Goal: Task Accomplishment & Management: Complete application form

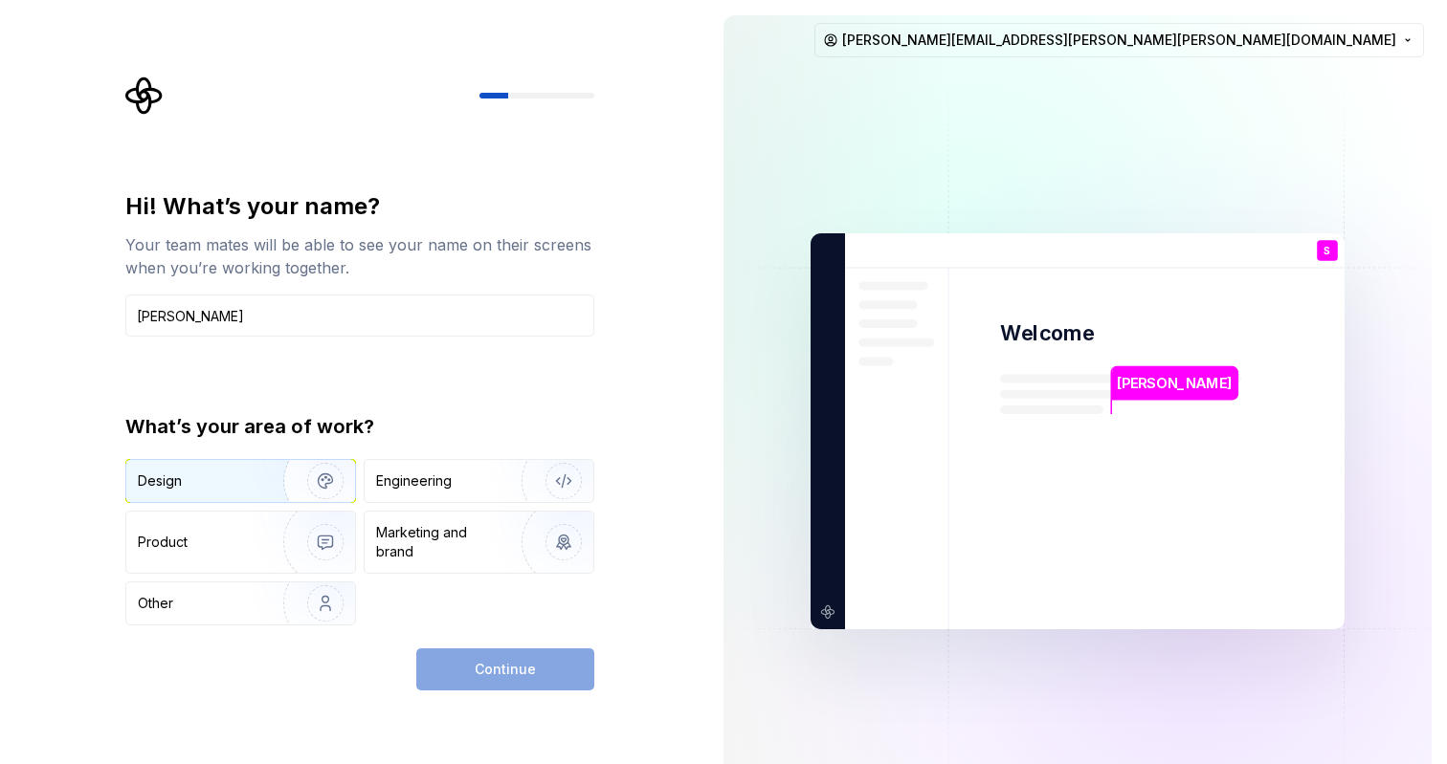
type input "[PERSON_NAME]"
click at [171, 497] on div "Design" at bounding box center [240, 481] width 229 height 42
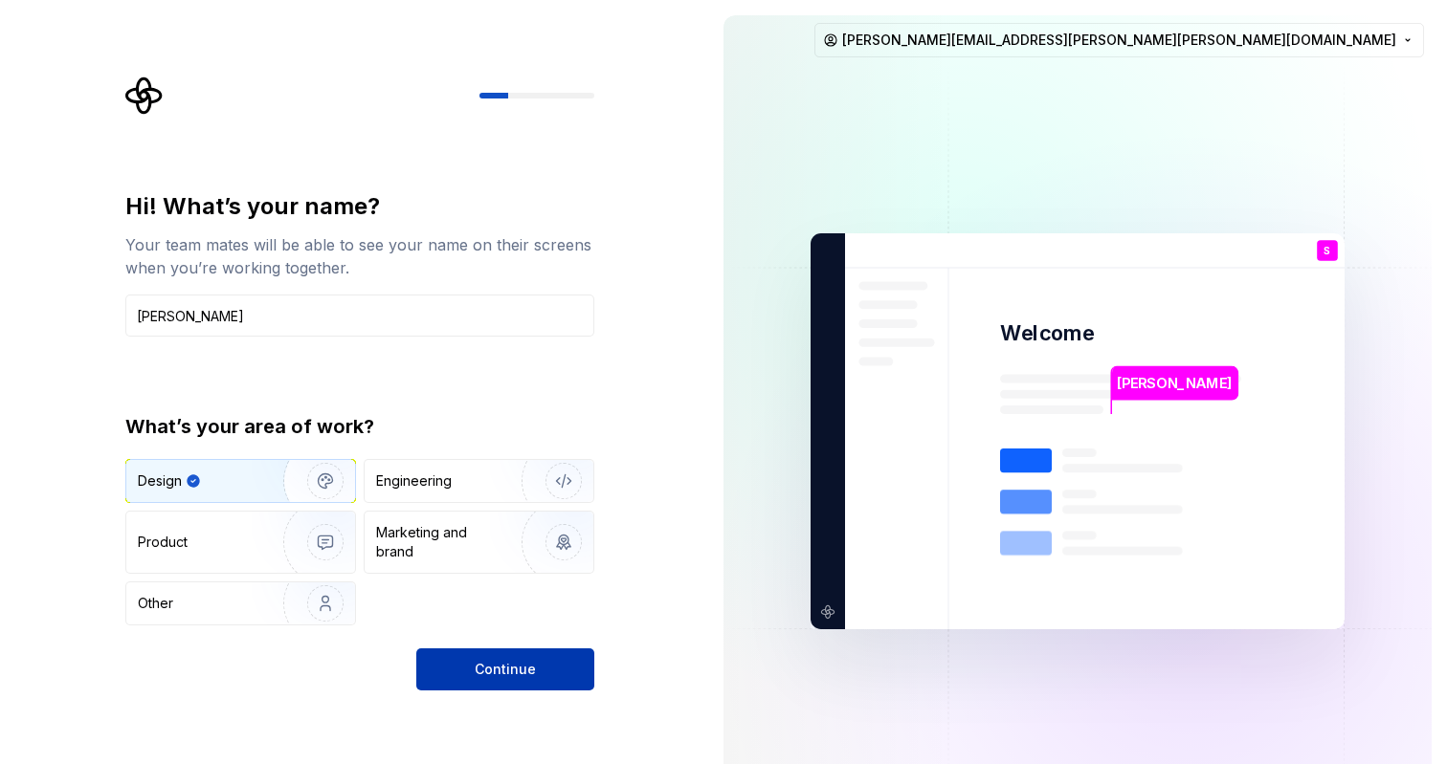
click at [448, 668] on button "Continue" at bounding box center [505, 670] width 178 height 42
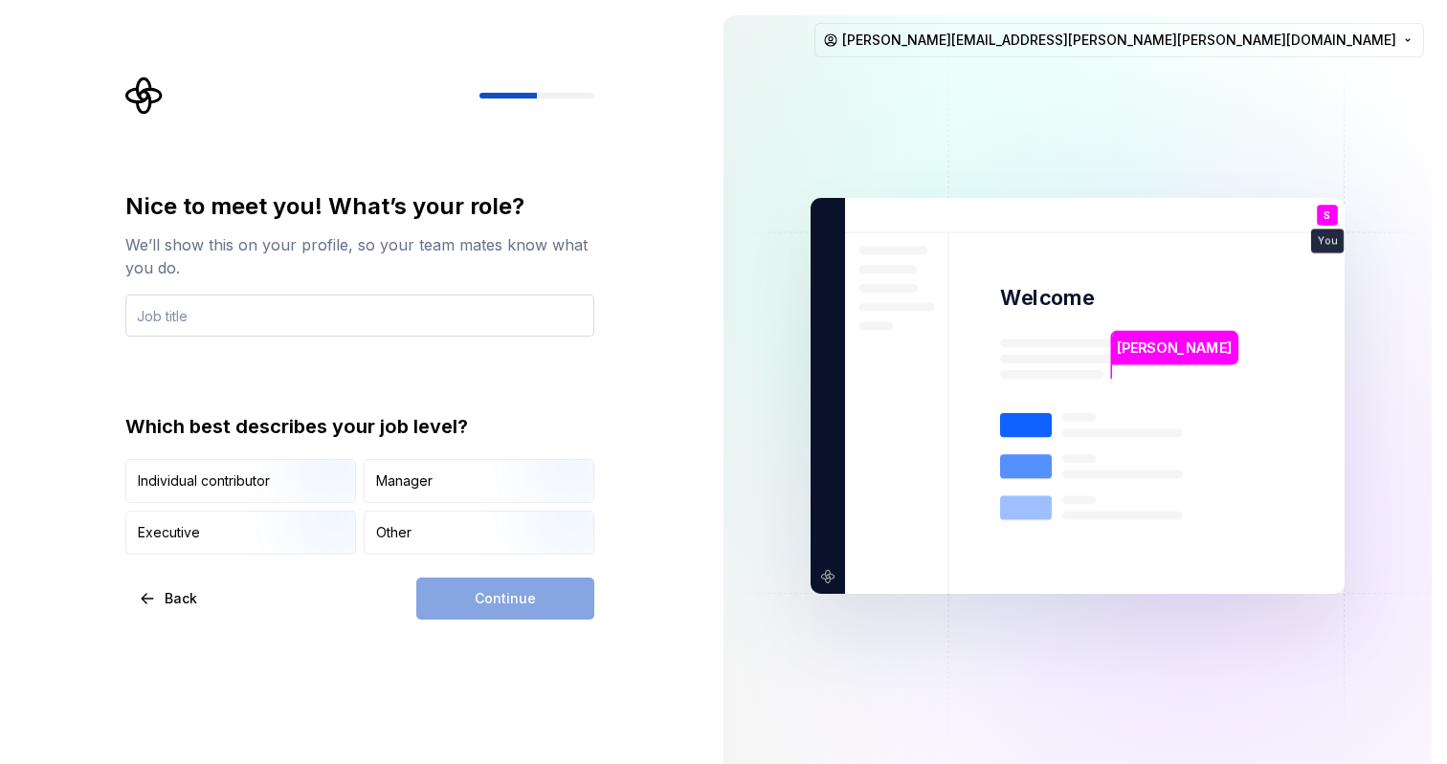
click at [204, 329] on input "text" at bounding box center [359, 316] width 469 height 42
type input "Art Supervisor"
click at [157, 409] on div "Nice to meet you! What’s your role? We’ll show this on your profile, so your te…" at bounding box center [359, 373] width 469 height 364
click at [213, 474] on div "Individual contributor" at bounding box center [204, 481] width 132 height 19
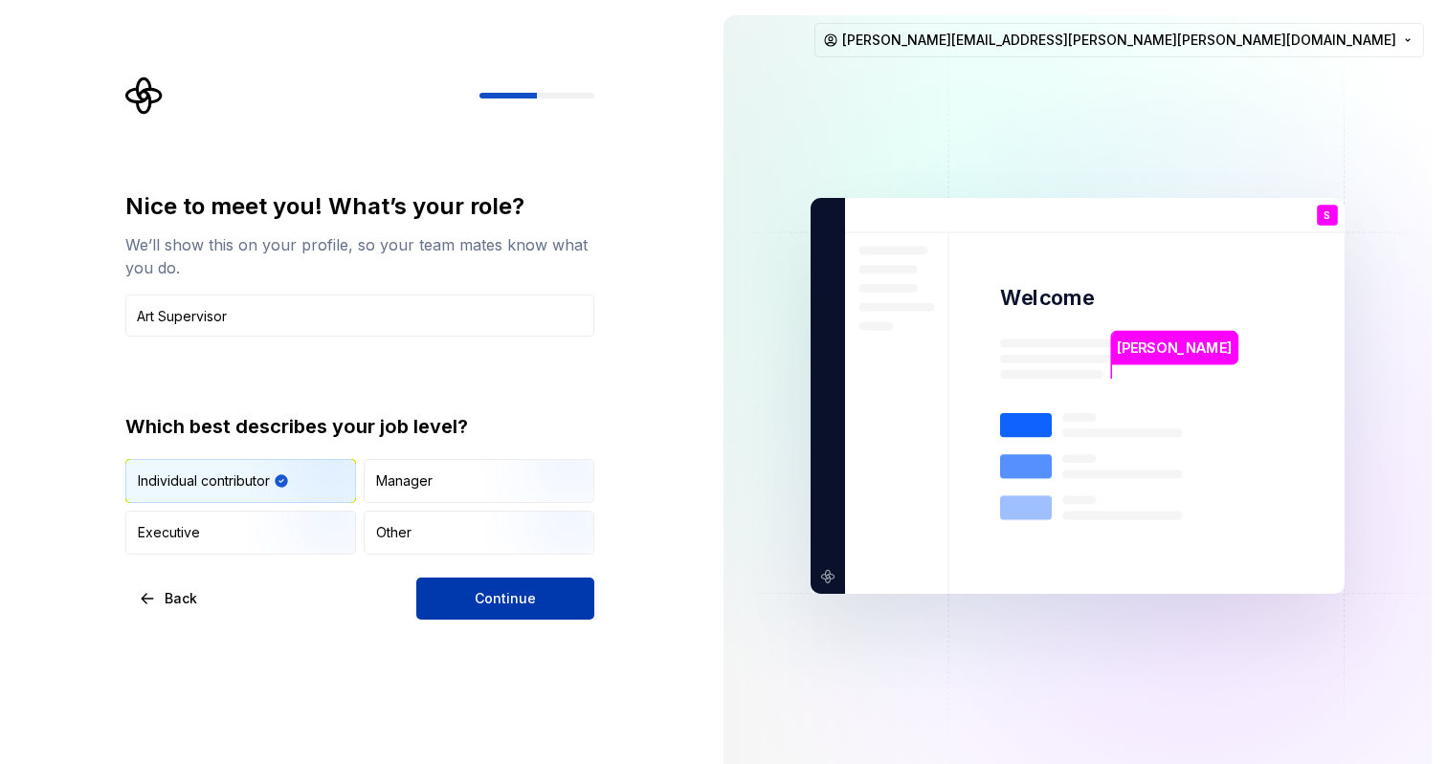
click at [494, 609] on button "Continue" at bounding box center [505, 599] width 178 height 42
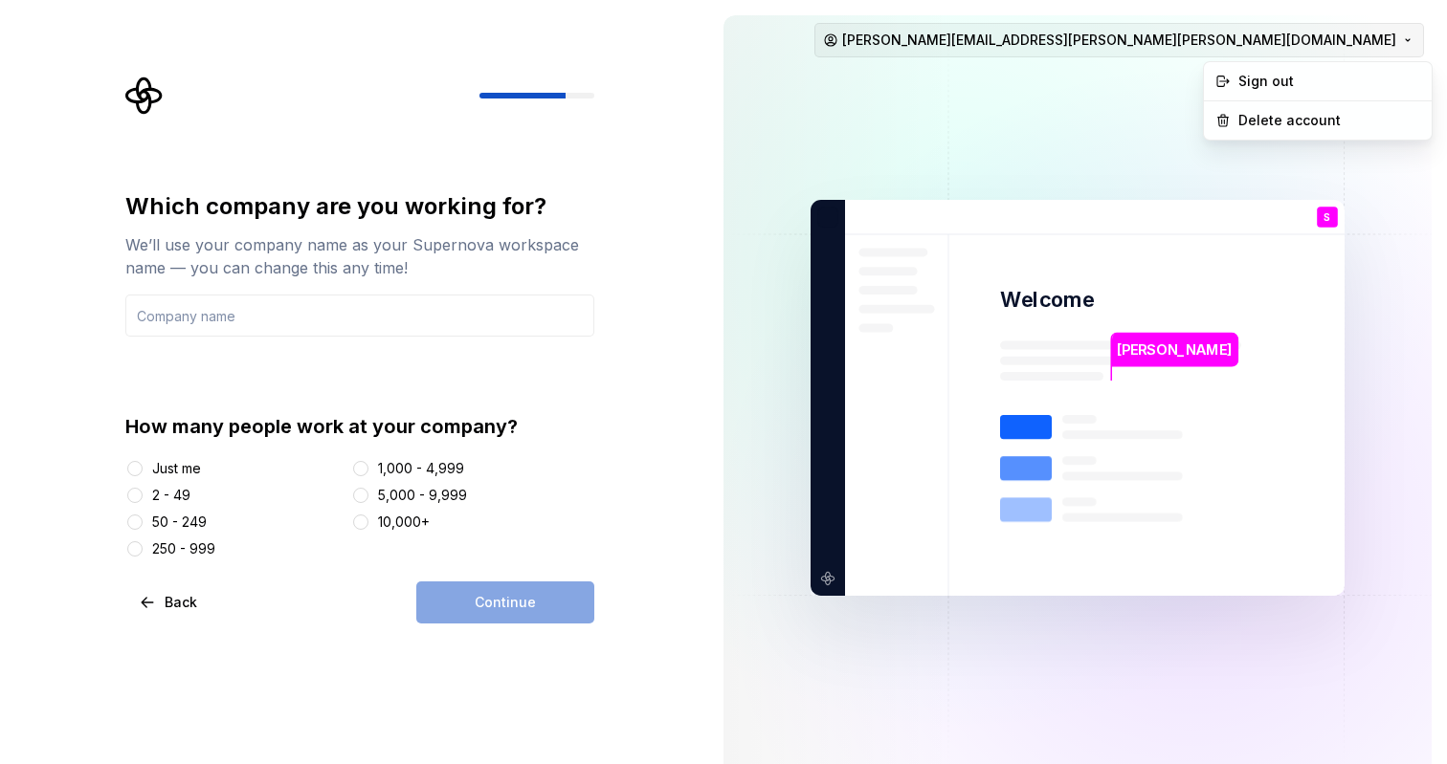
click at [1355, 41] on html "Which company are you working for? We’ll use your company name as your Supernov…" at bounding box center [723, 382] width 1447 height 764
click at [136, 95] on html "Which company are you working for? We’ll use your company name as your Supernov…" at bounding box center [723, 382] width 1447 height 764
click at [177, 606] on span "Back" at bounding box center [181, 602] width 33 height 19
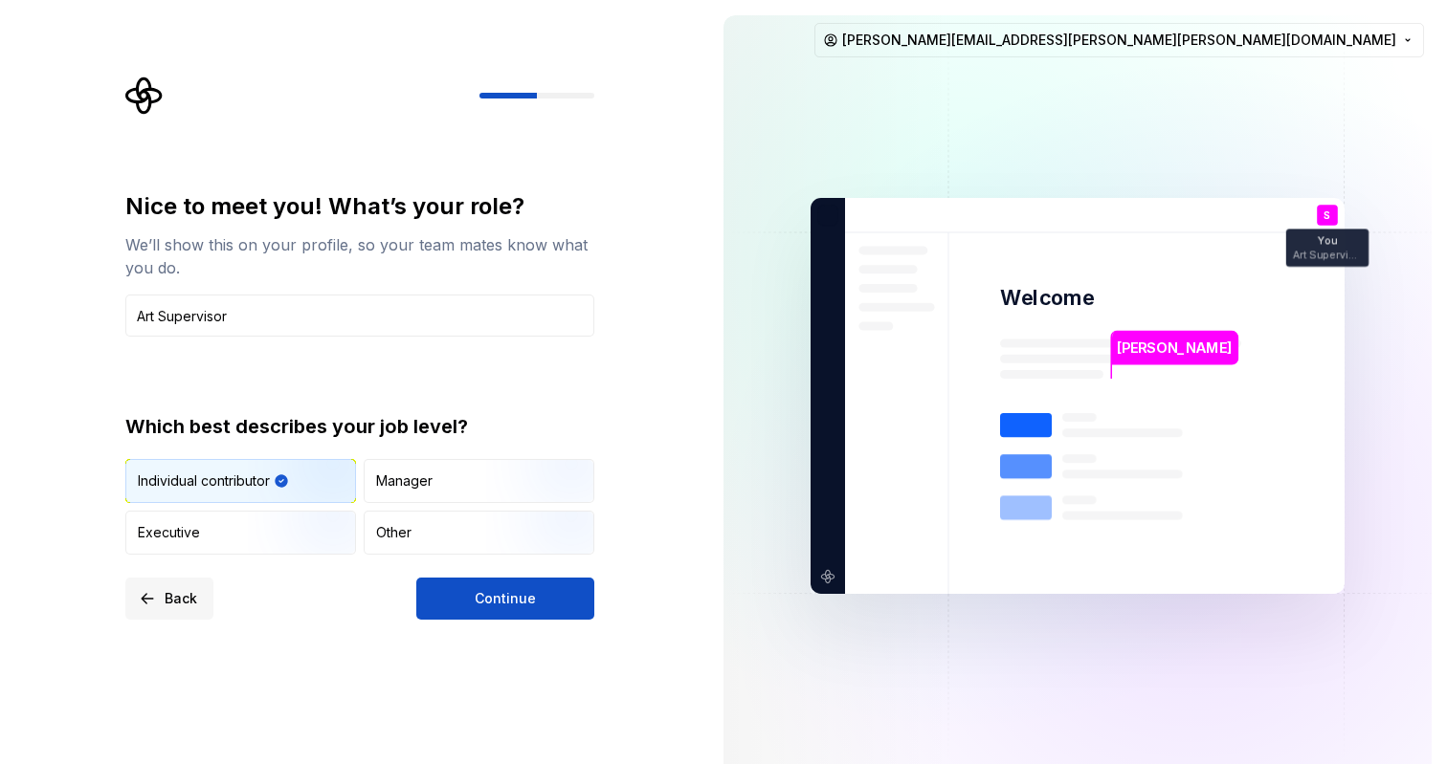
click at [177, 605] on span "Back" at bounding box center [181, 598] width 33 height 19
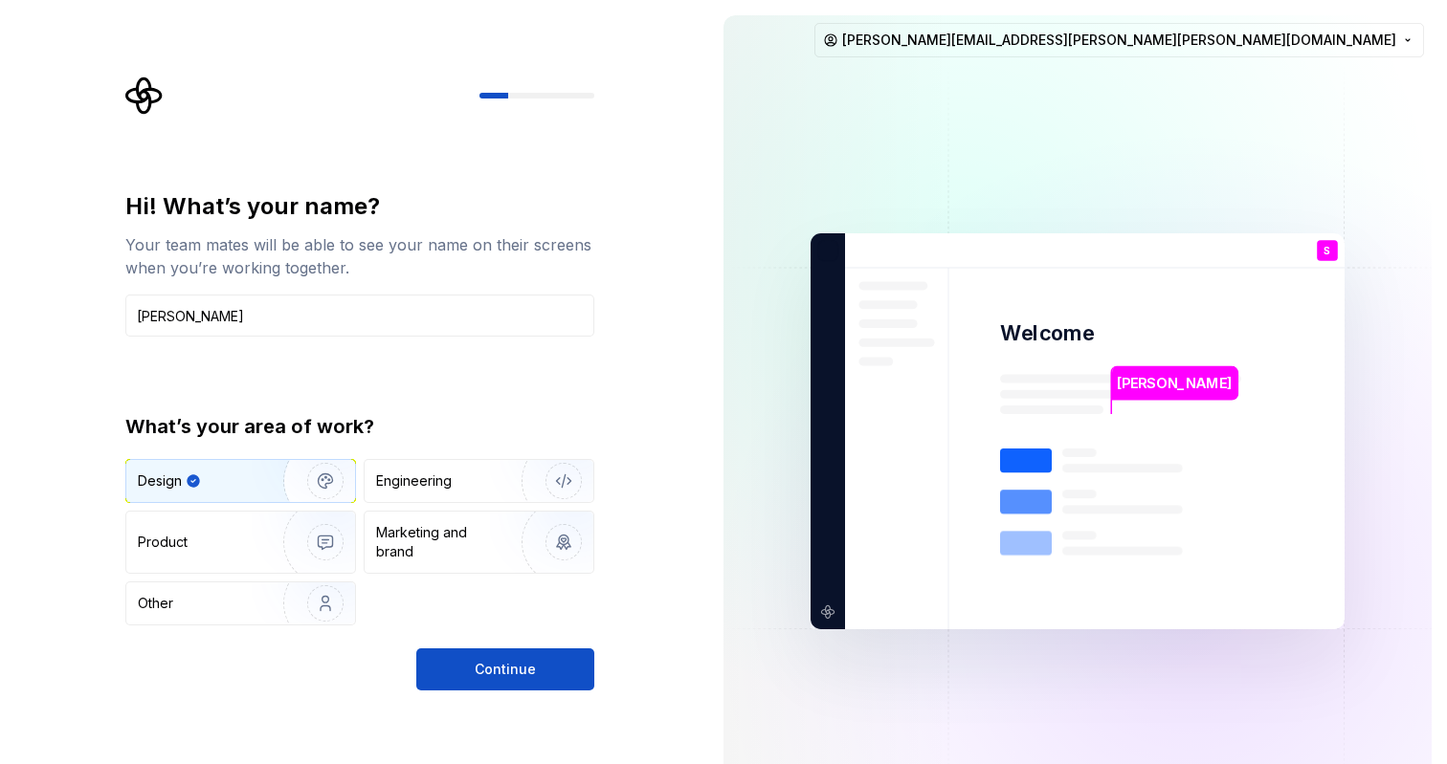
click at [177, 605] on div "Other" at bounding box center [194, 603] width 112 height 19
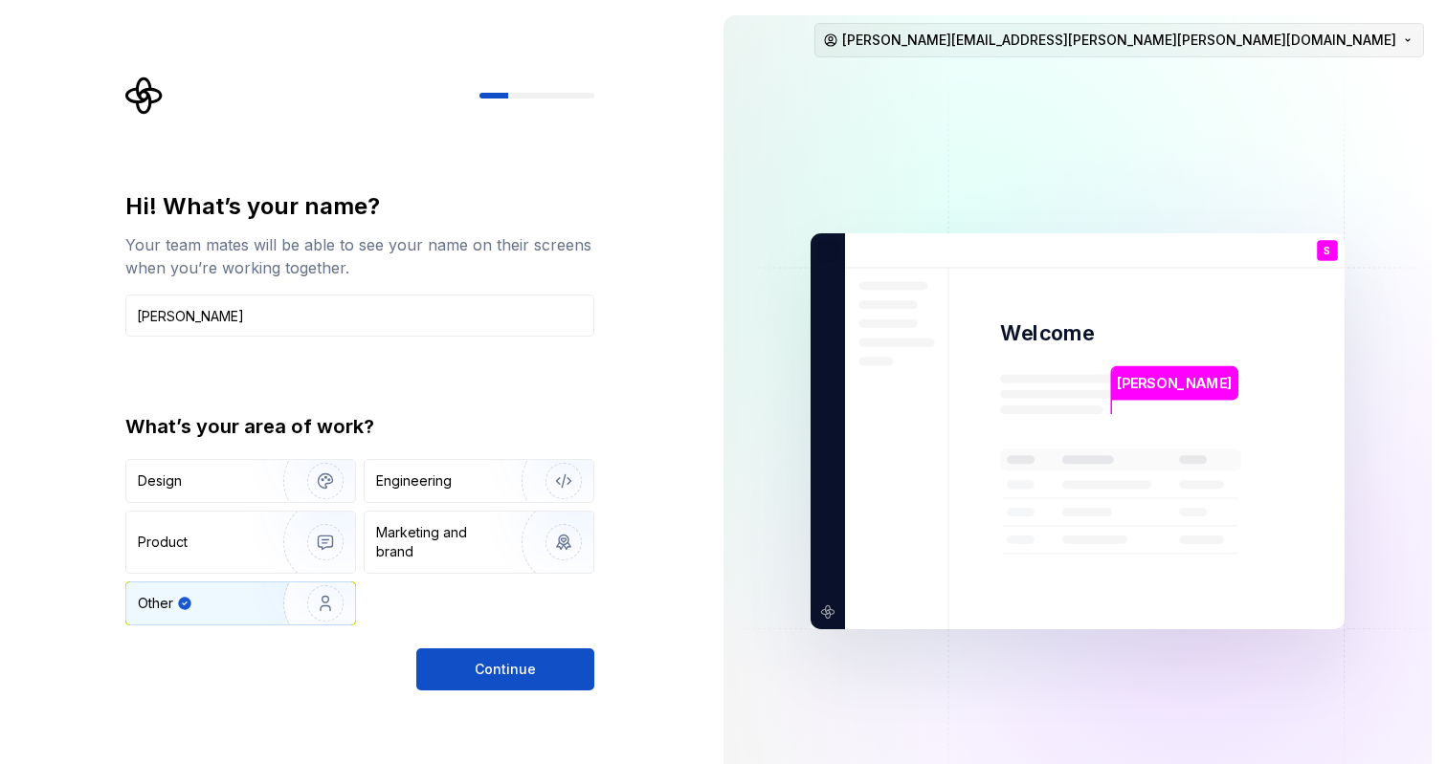
click at [1249, 49] on html "Hi! What’s your name? Your team mates will be able to see your name on their sc…" at bounding box center [723, 382] width 1447 height 764
click at [141, 77] on html "Hi! What’s your name? Your team mates will be able to see your name on their sc…" at bounding box center [723, 382] width 1447 height 764
